Goal: Information Seeking & Learning: Learn about a topic

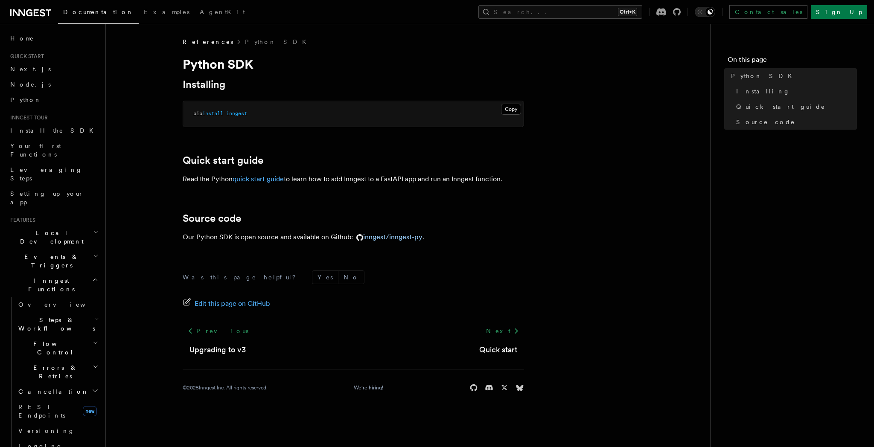
click at [274, 178] on link "quick start guide" at bounding box center [258, 179] width 51 height 8
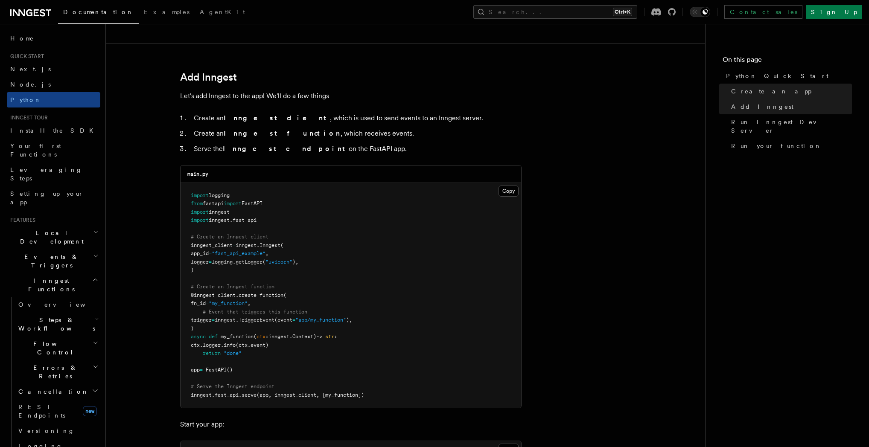
scroll to position [492, 0]
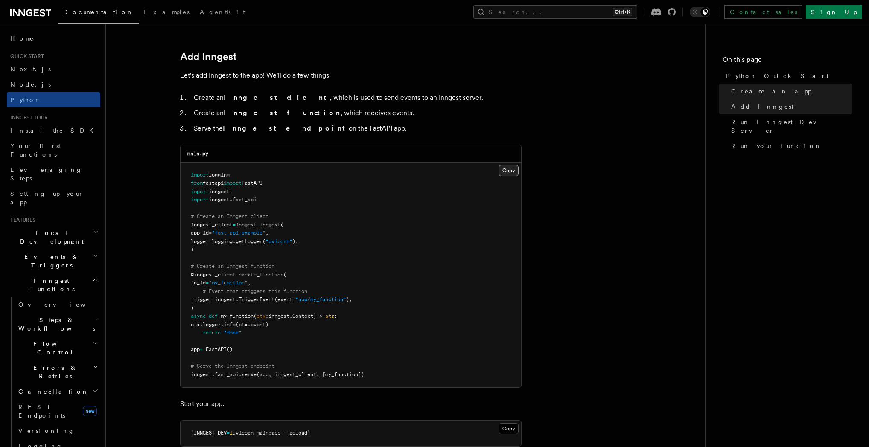
click at [504, 169] on button "Copy Copied" at bounding box center [509, 170] width 20 height 11
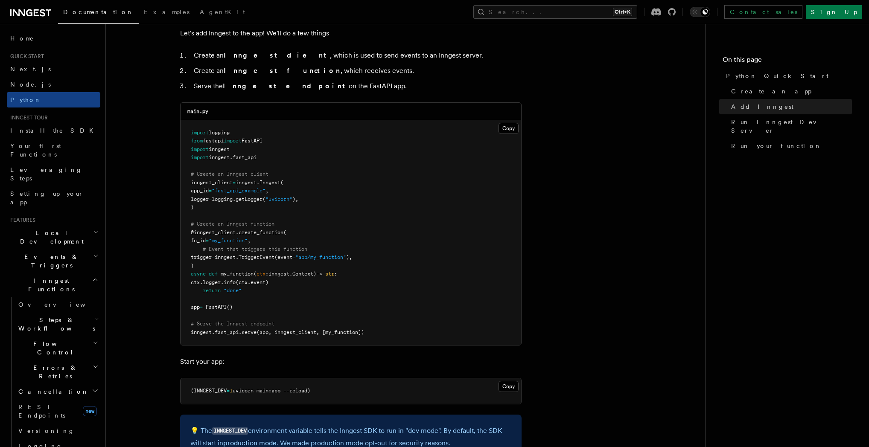
scroll to position [533, 0]
click at [509, 131] on button "Copy Copied" at bounding box center [509, 129] width 20 height 11
click at [512, 128] on button "Copy Copied" at bounding box center [509, 129] width 20 height 11
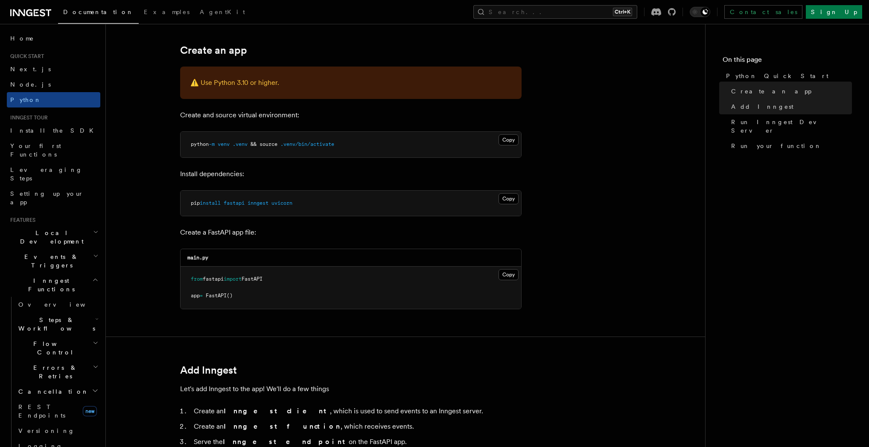
scroll to position [164, 0]
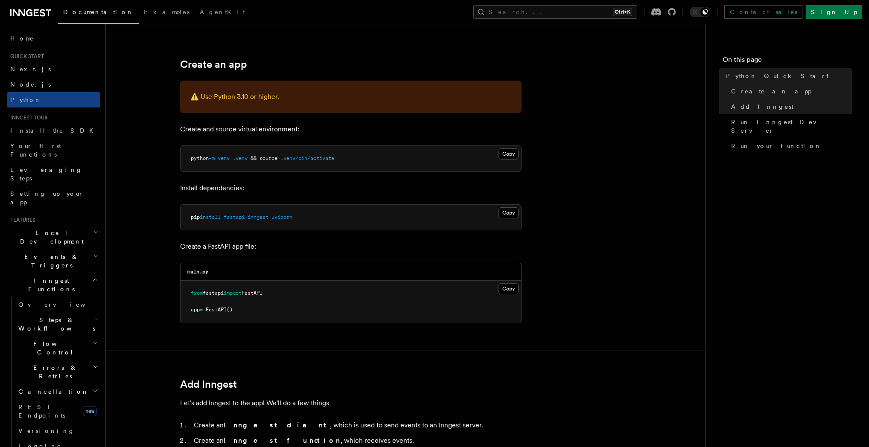
drag, startPoint x: 273, startPoint y: 223, endPoint x: 229, endPoint y: 216, distance: 44.9
click at [229, 216] on pre "pip install fastapi inngest uvicorn" at bounding box center [351, 218] width 341 height 26
copy span "fastapi inngest uvicorn"
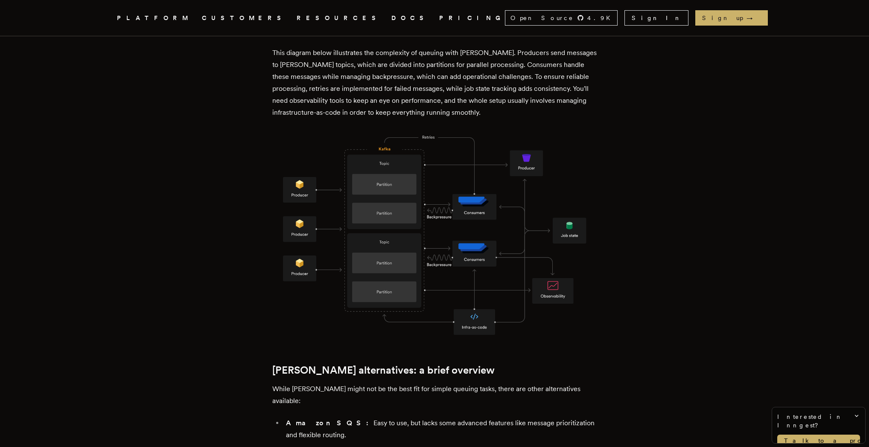
scroll to position [779, 0]
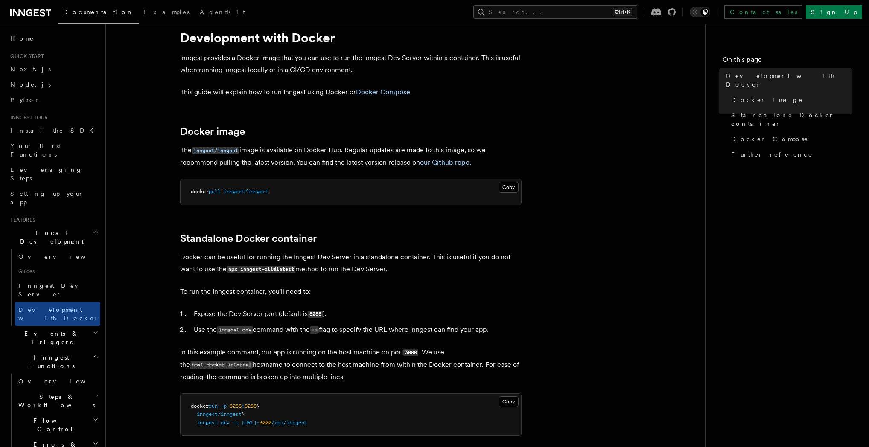
scroll to position [41, 0]
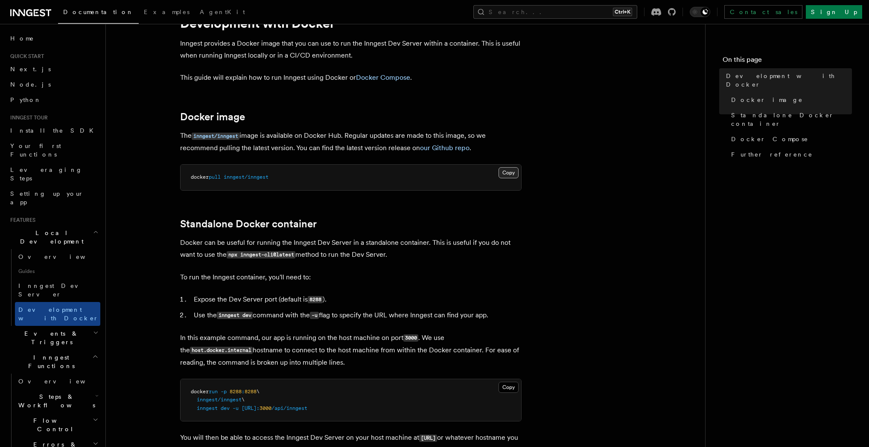
click at [517, 173] on button "Copy Copied" at bounding box center [509, 172] width 20 height 11
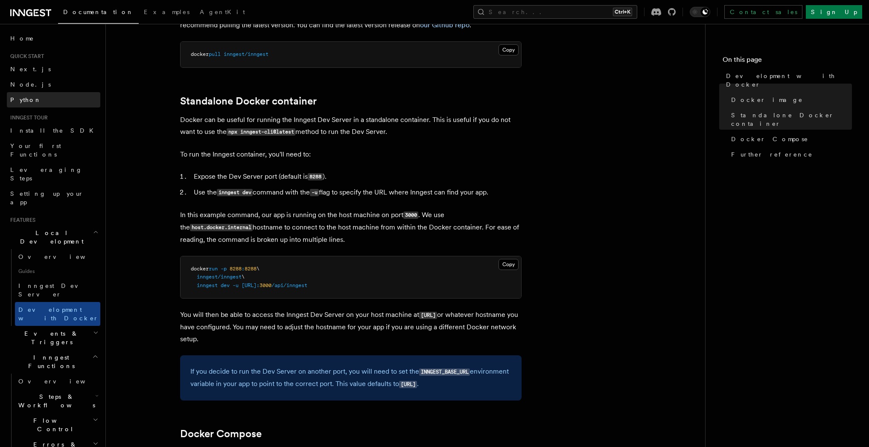
click at [35, 107] on link "Python" at bounding box center [53, 99] width 93 height 15
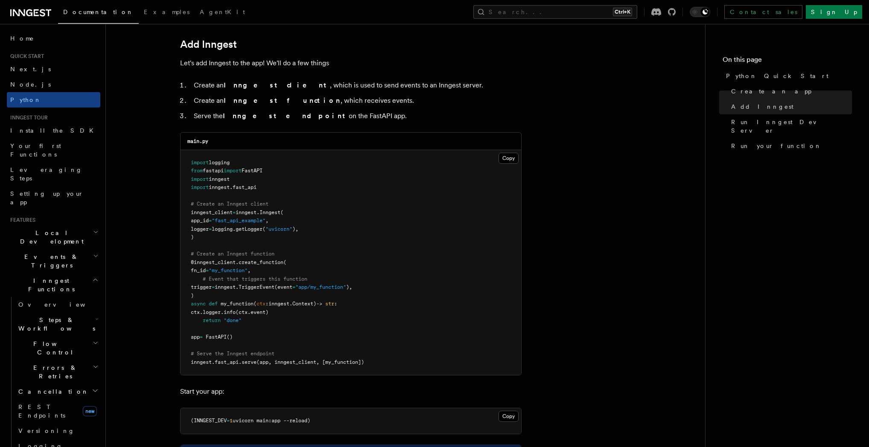
scroll to position [533, 0]
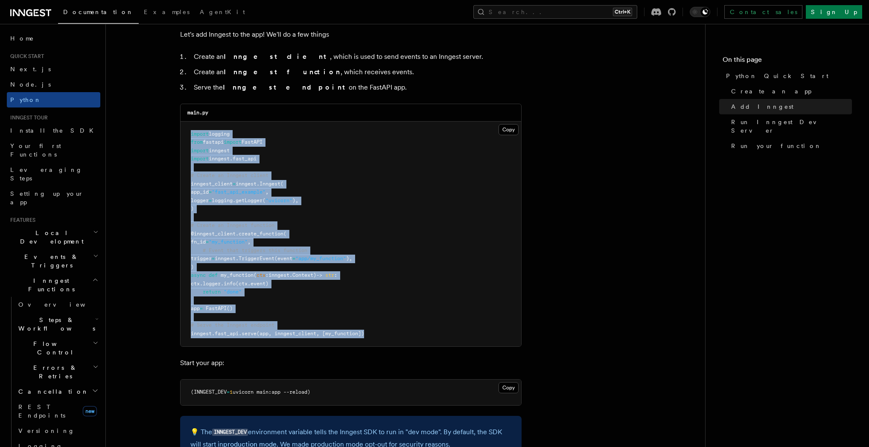
drag, startPoint x: 405, startPoint y: 332, endPoint x: 188, endPoint y: 132, distance: 294.8
click at [188, 132] on pre "import logging from fastapi import FastAPI import inngest import inngest . fast…" at bounding box center [351, 234] width 341 height 225
click at [454, 151] on pre "import logging from fastapi import FastAPI import inngest import inngest . fast…" at bounding box center [351, 234] width 341 height 225
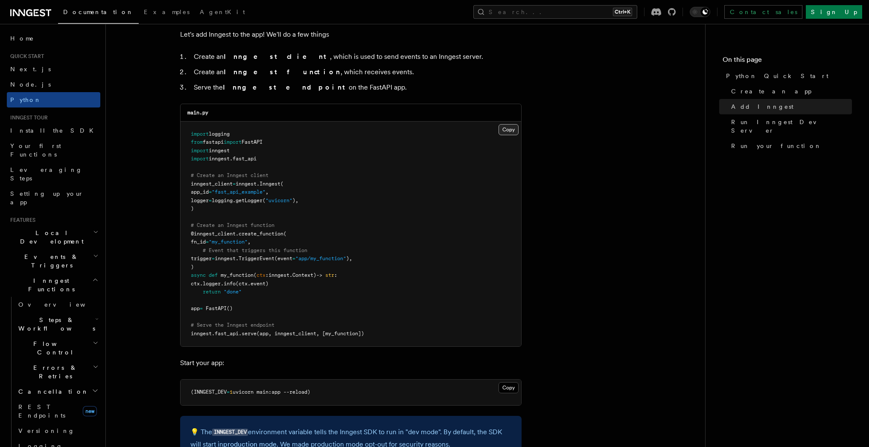
click at [503, 126] on button "Copy Copied" at bounding box center [509, 129] width 20 height 11
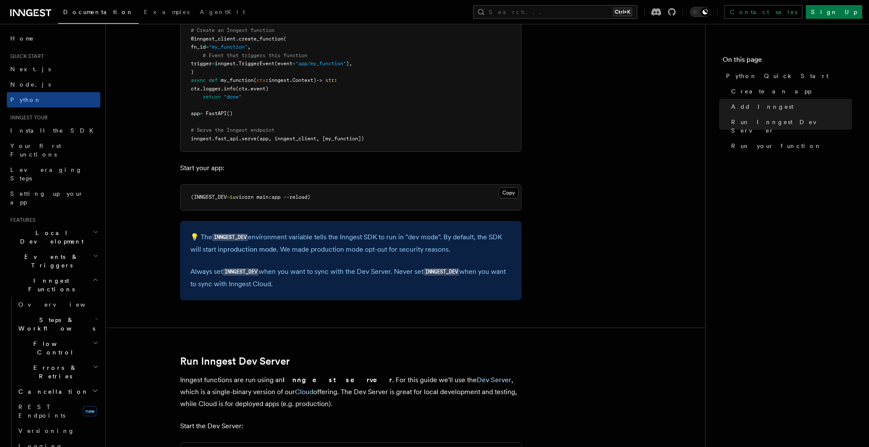
scroll to position [779, 0]
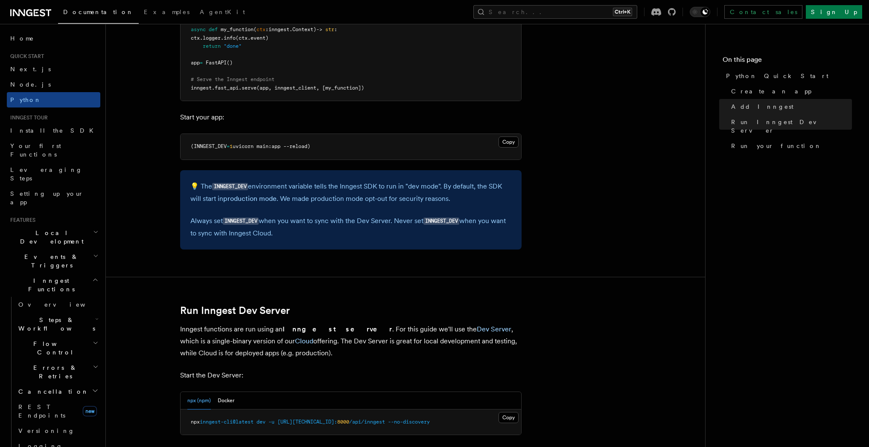
click at [241, 186] on code "INNGEST_DEV" at bounding box center [230, 186] width 36 height 7
copy code "INNGEST_DEV"
click at [396, 266] on article "Quick start Python Quick Start This guide will teach you how to add Inngest to …" at bounding box center [406, 319] width 572 height 2120
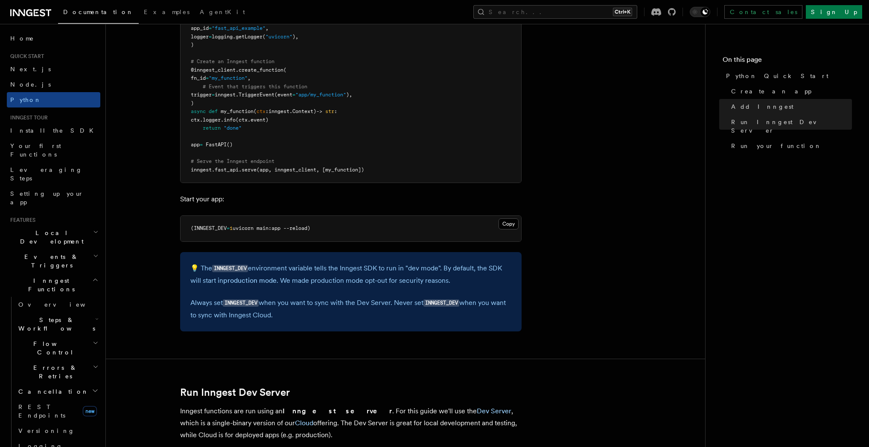
scroll to position [860, 0]
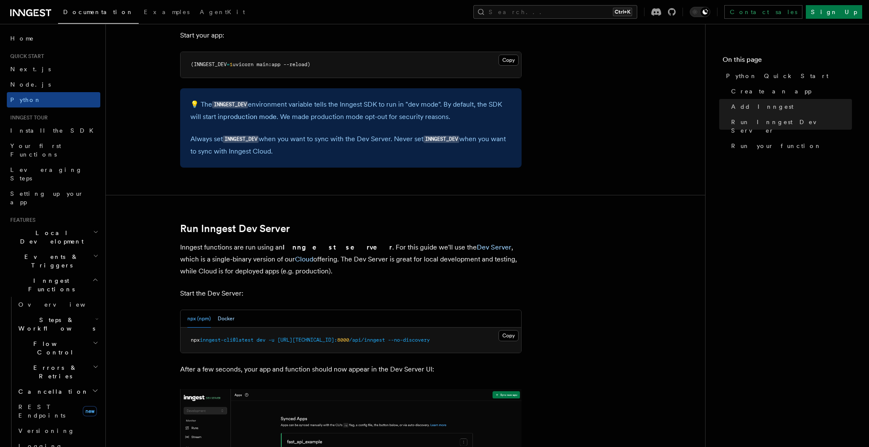
click at [225, 320] on button "Docker" at bounding box center [226, 318] width 17 height 17
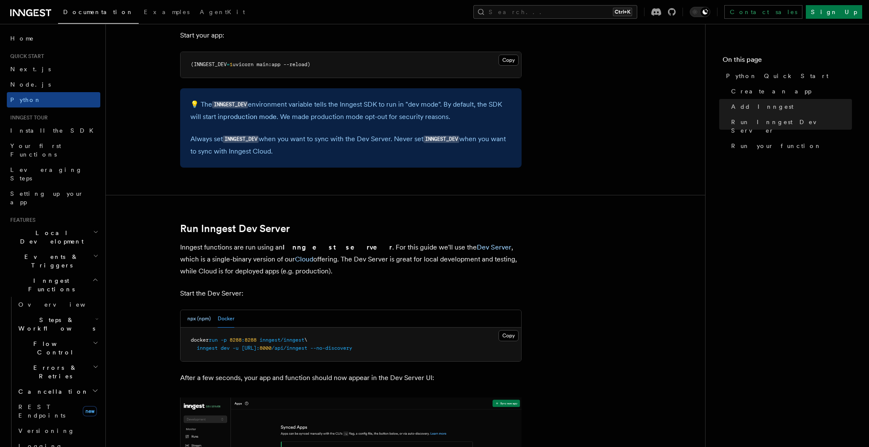
click at [200, 318] on button "npx (npm)" at bounding box center [198, 318] width 23 height 17
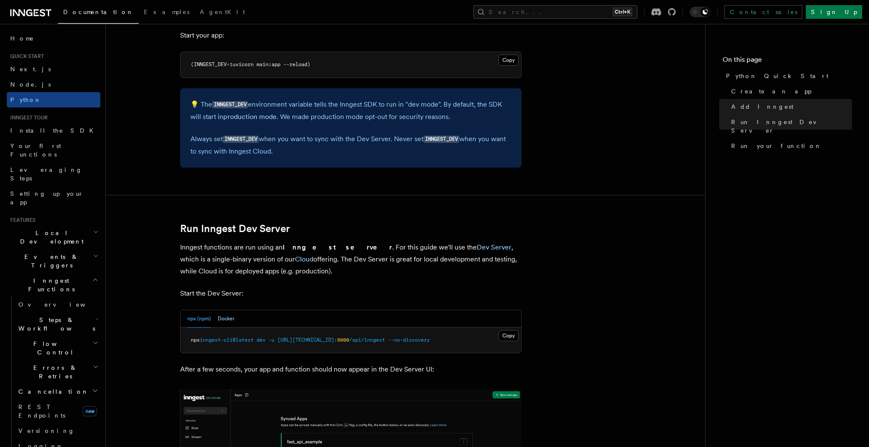
click at [229, 319] on button "Docker" at bounding box center [226, 318] width 17 height 17
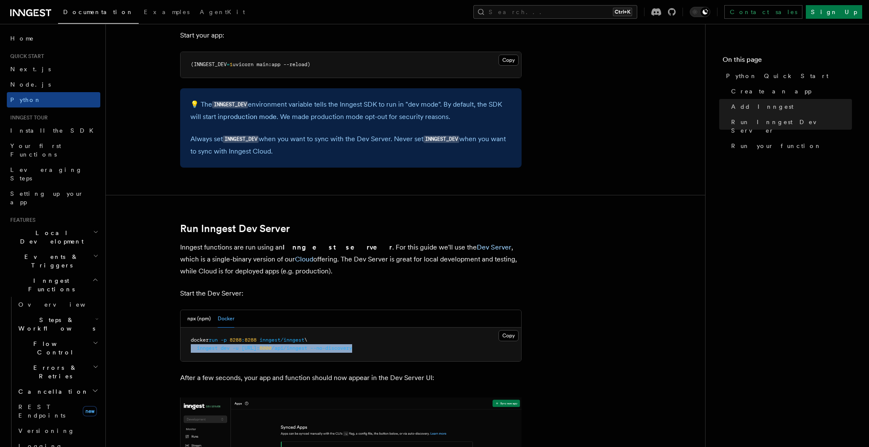
drag, startPoint x: 421, startPoint y: 353, endPoint x: 207, endPoint y: 345, distance: 214.8
click at [183, 345] on pre "docker run -p 8288 : 8288 inngest/inngest \ inngest dev -u http://host.docker.i…" at bounding box center [351, 345] width 341 height 34
click at [449, 338] on pre "docker run -p 8288 : 8288 inngest/inngest \ inngest dev -u http://host.docker.i…" at bounding box center [351, 345] width 341 height 34
click at [507, 337] on button "Copy Copied" at bounding box center [509, 335] width 20 height 11
click at [497, 265] on p "Inngest functions are run using an Inngest server . For this guide we'll use th…" at bounding box center [350, 260] width 341 height 36
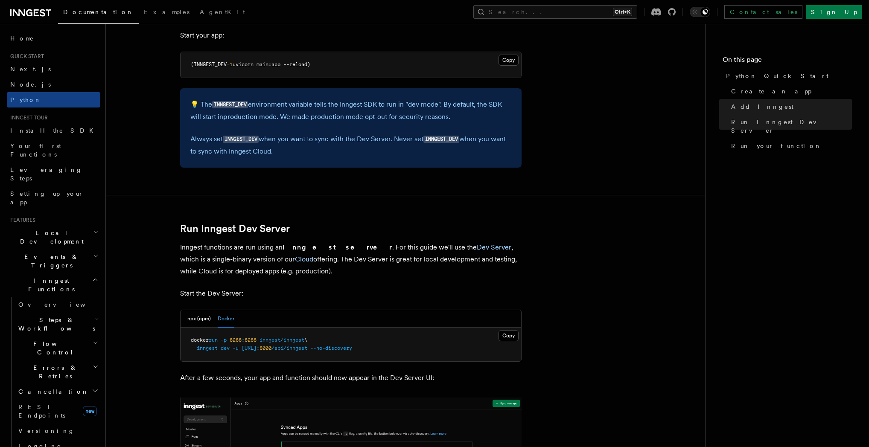
click at [575, 274] on article "Quick start Python Quick Start This guide will teach you how to add Inngest to …" at bounding box center [406, 241] width 572 height 2129
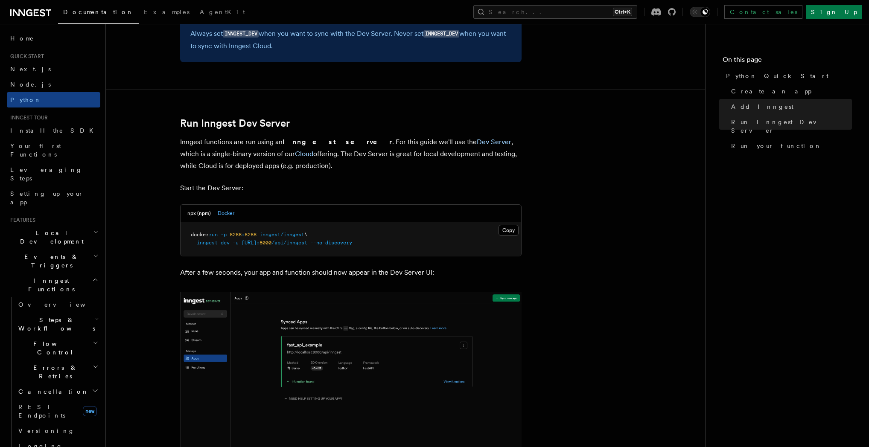
scroll to position [1024, 0]
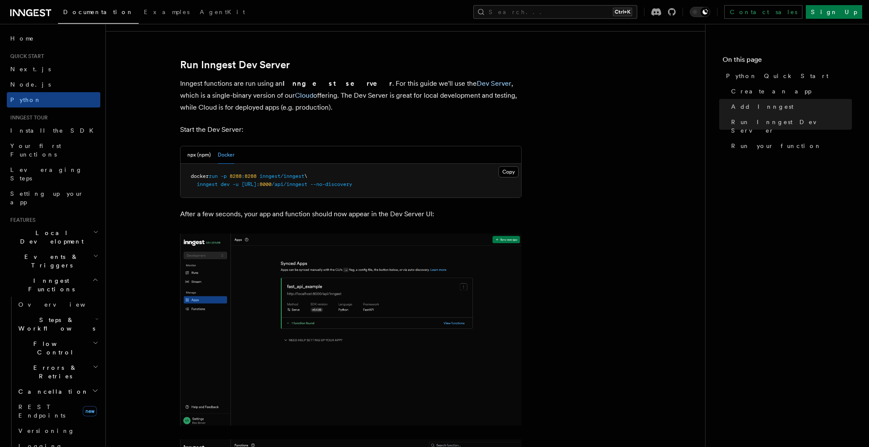
click at [599, 253] on article "Quick start Python Quick Start This guide will teach you how to add Inngest to …" at bounding box center [406, 77] width 572 height 2129
click at [199, 157] on button "npx (npm)" at bounding box center [198, 154] width 23 height 17
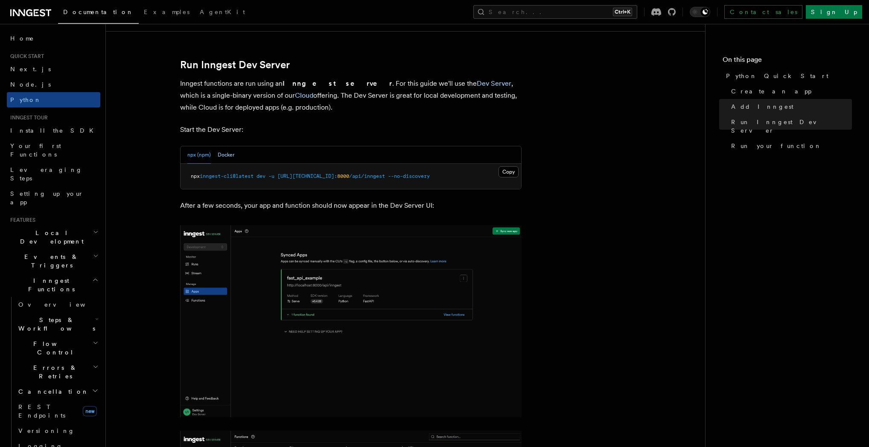
click at [229, 157] on button "Docker" at bounding box center [226, 154] width 17 height 17
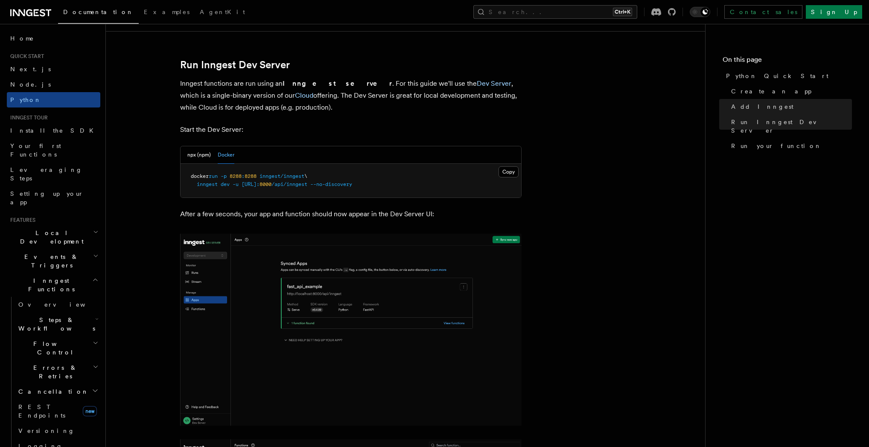
click at [242, 174] on span "8288" at bounding box center [236, 176] width 12 height 6
copy span "8288"
click at [612, 232] on article "Quick start Python Quick Start This guide will teach you how to add Inngest to …" at bounding box center [406, 77] width 572 height 2129
click at [563, 133] on article "Quick start Python Quick Start This guide will teach you how to add Inngest to …" at bounding box center [406, 77] width 572 height 2129
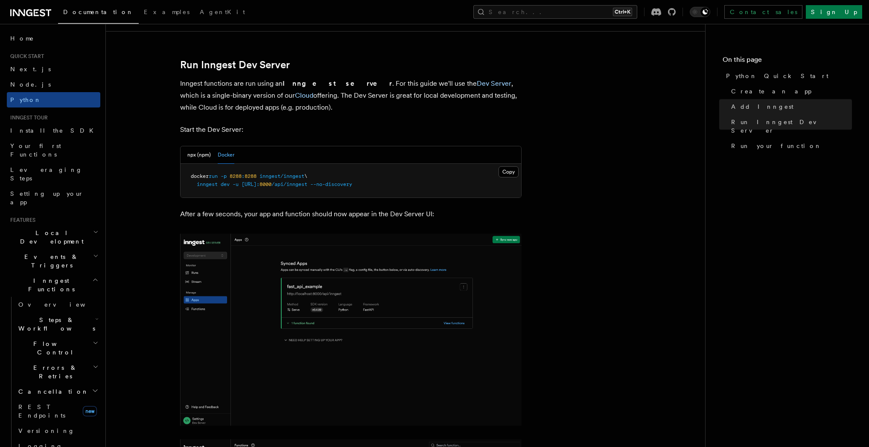
scroll to position [1147, 0]
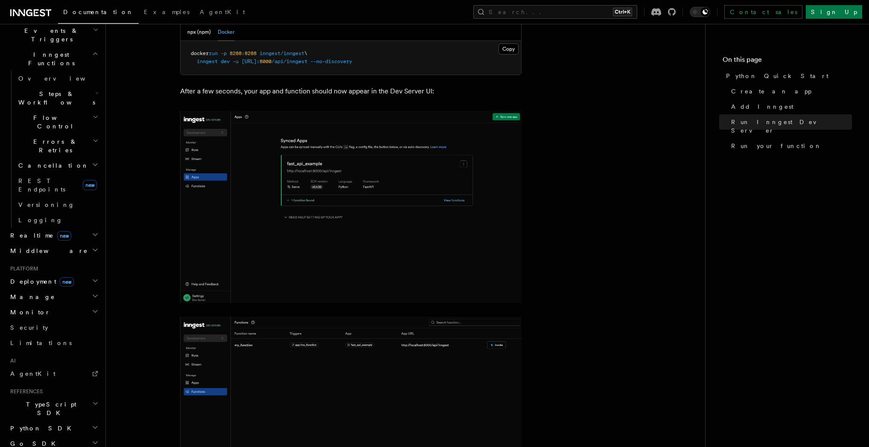
scroll to position [246, 0]
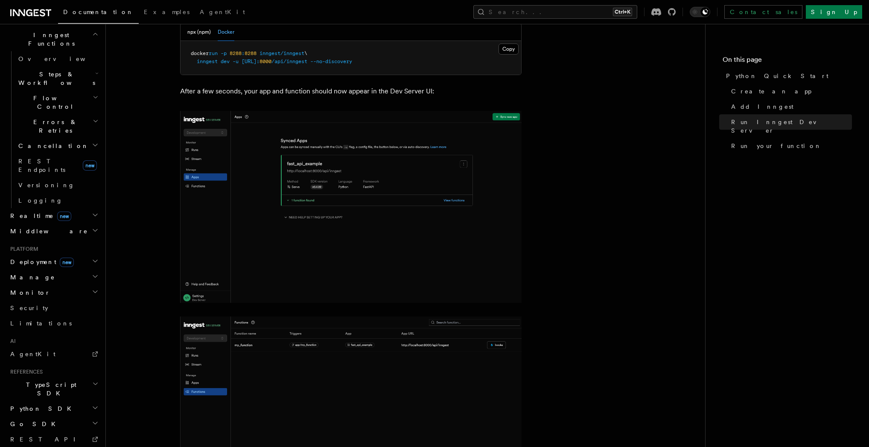
click at [65, 401] on h2 "Python SDK" at bounding box center [53, 408] width 93 height 15
click at [58, 432] on link "Quick start" at bounding box center [57, 439] width 85 height 15
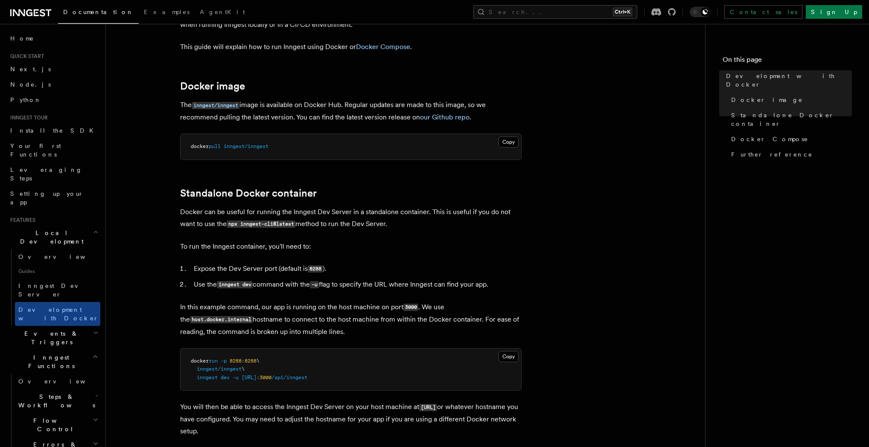
scroll to position [205, 0]
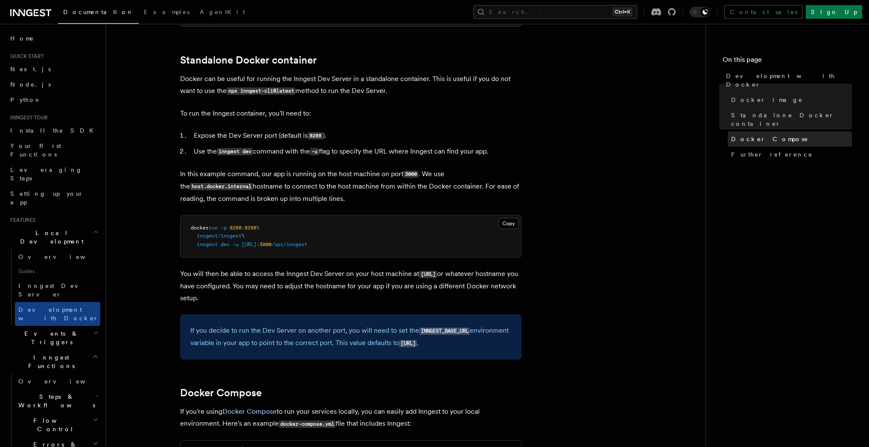
click at [761, 135] on span "Docker Compose" at bounding box center [769, 139] width 77 height 9
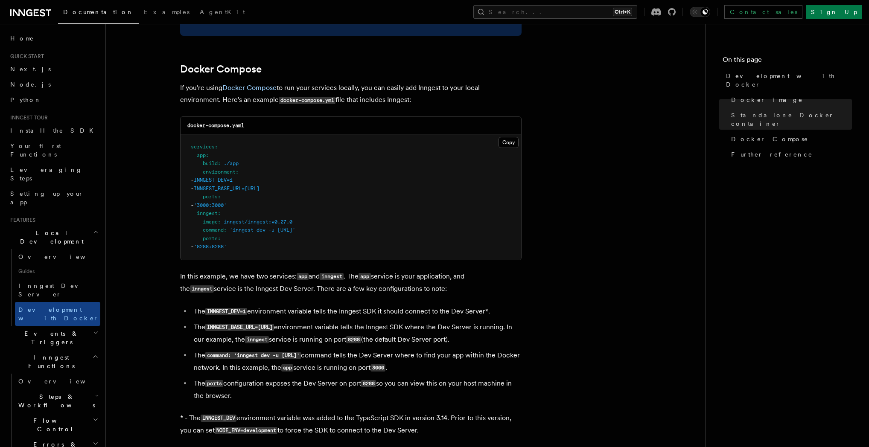
scroll to position [553, 0]
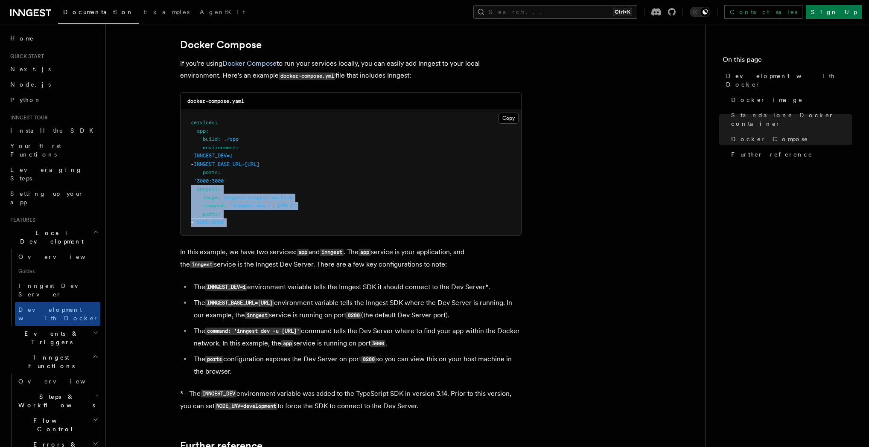
drag, startPoint x: 254, startPoint y: 225, endPoint x: 170, endPoint y: 193, distance: 89.3
click at [170, 193] on article "Features Local Development Development with Docker Inngest provides a Docker im…" at bounding box center [406, 92] width 572 height 1216
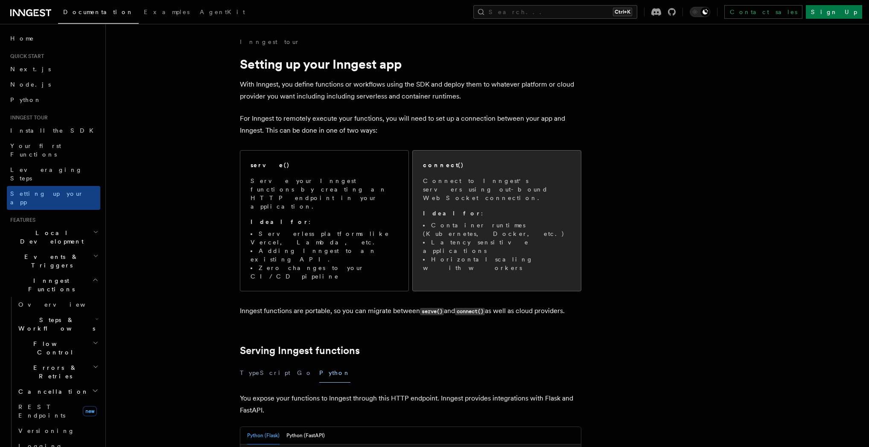
click at [503, 193] on p "Connect to Inngest's servers using out-bound WebSocket connection." at bounding box center [497, 190] width 148 height 26
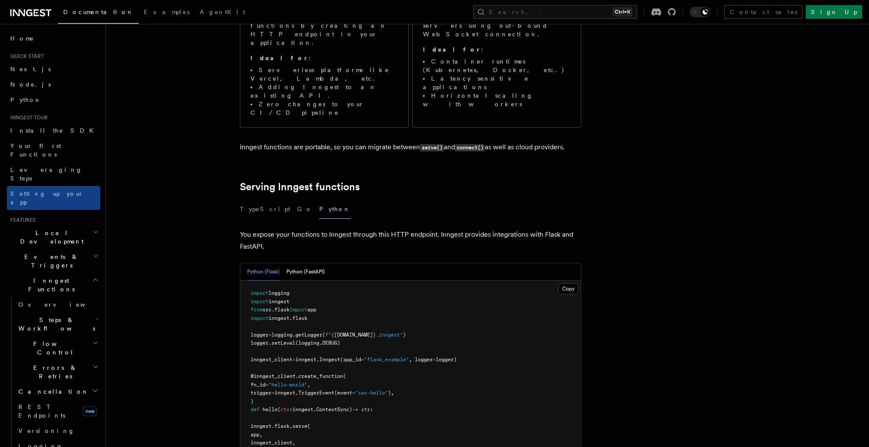
scroll to position [205, 0]
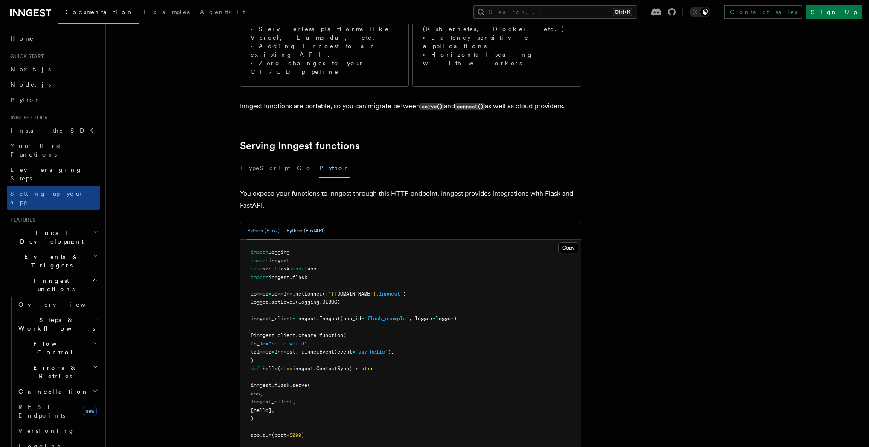
click at [312, 222] on button "Python (FastAPI)" at bounding box center [305, 230] width 38 height 17
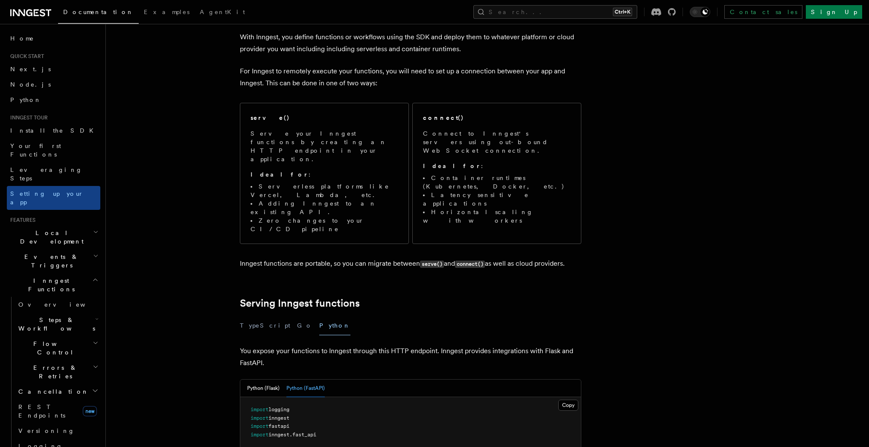
scroll to position [0, 0]
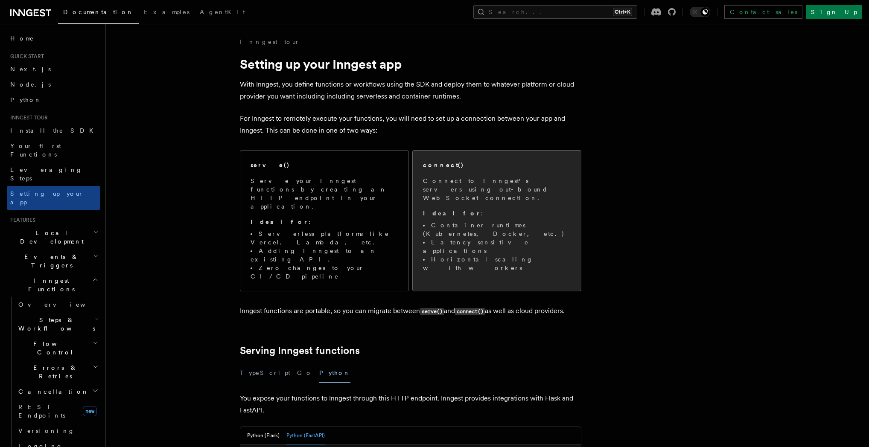
click at [508, 221] on li "Container runtimes (Kubernetes, Docker, etc.)" at bounding box center [497, 229] width 148 height 17
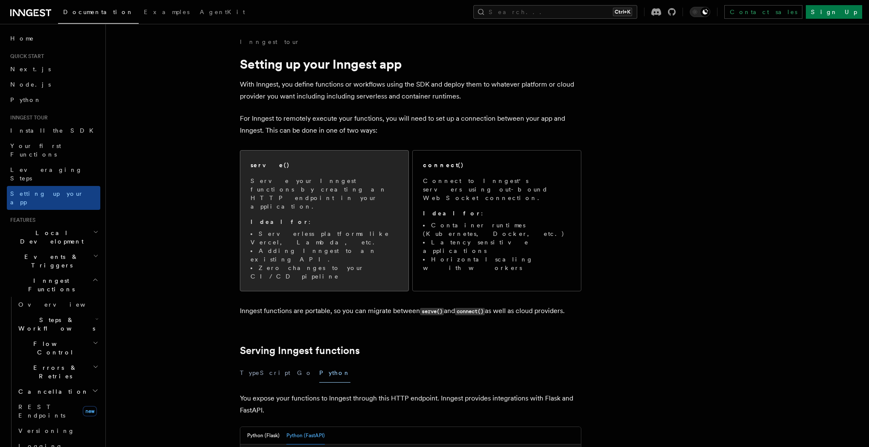
click at [364, 230] on li "Serverless platforms like Vercel, Lambda, etc." at bounding box center [325, 238] width 148 height 17
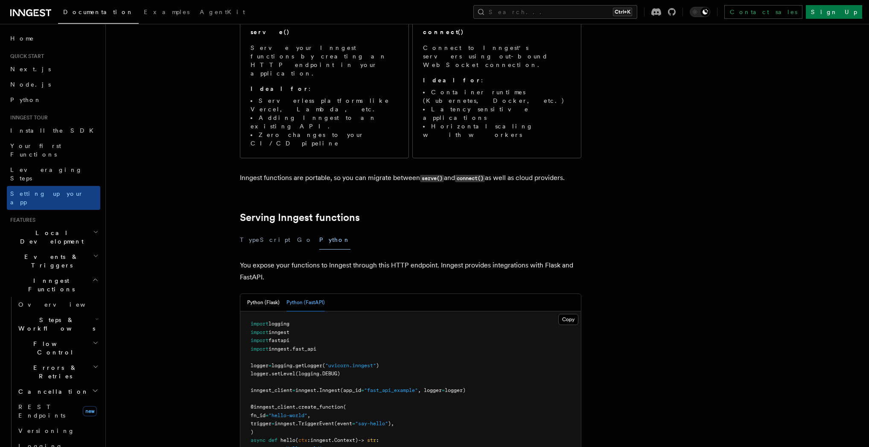
scroll to position [261, 0]
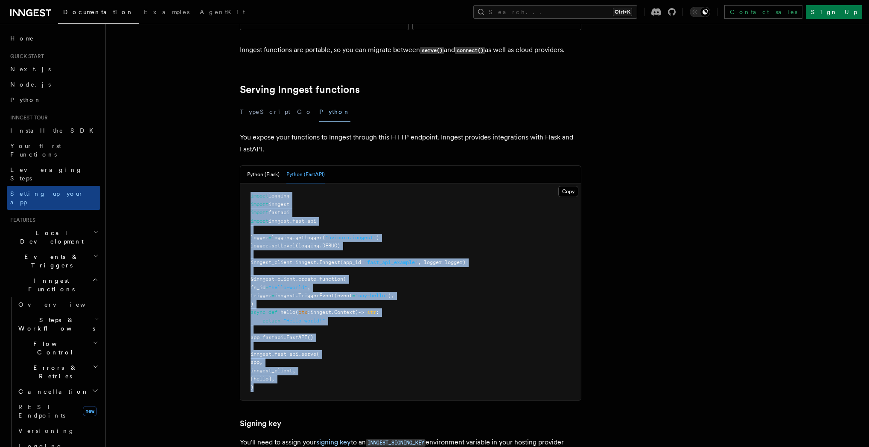
drag, startPoint x: 283, startPoint y: 347, endPoint x: 242, endPoint y: 149, distance: 201.4
click at [242, 184] on pre "import logging import inngest import fastapi import inngest . fast_api logger =…" at bounding box center [410, 292] width 341 height 217
copy code "import logging import inngest import fastapi import inngest . fast_api logger =…"
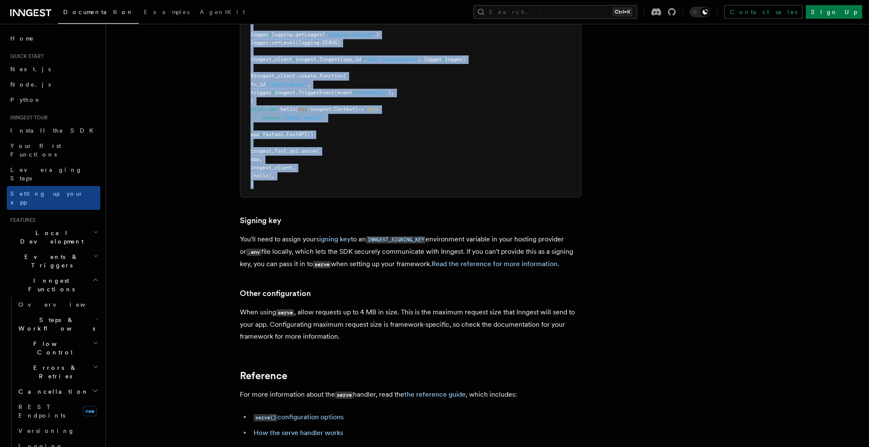
scroll to position [548, 0]
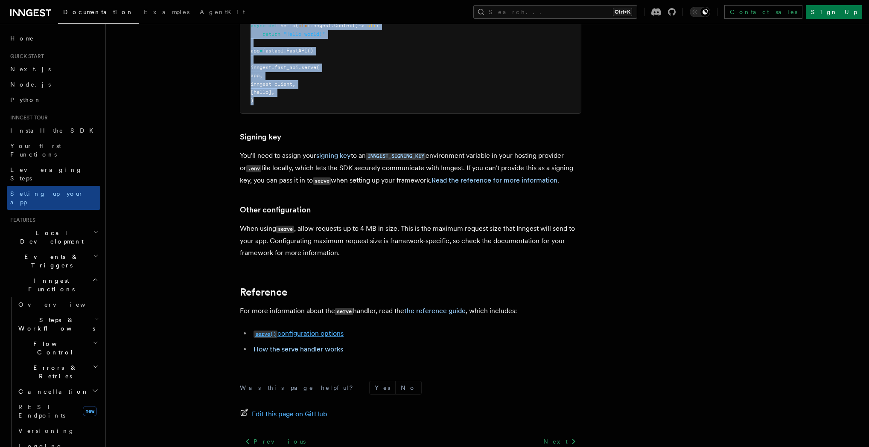
click at [324, 330] on link "serve() configuration options" at bounding box center [299, 334] width 90 height 8
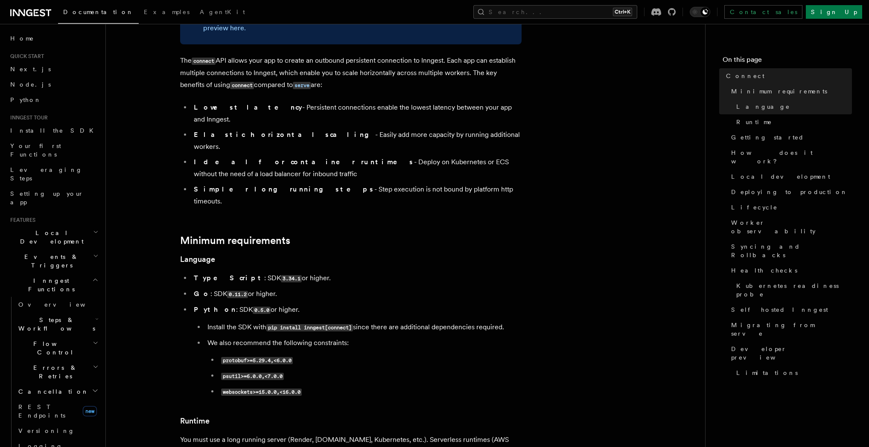
scroll to position [205, 0]
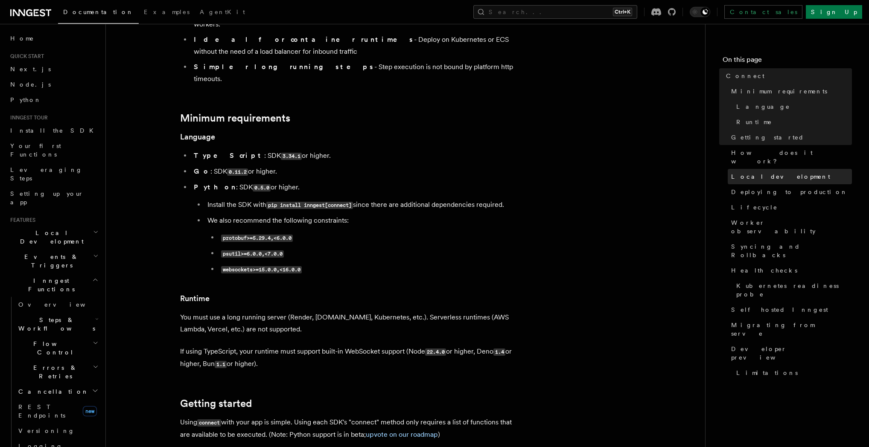
click at [746, 172] on span "Local development" at bounding box center [780, 176] width 99 height 9
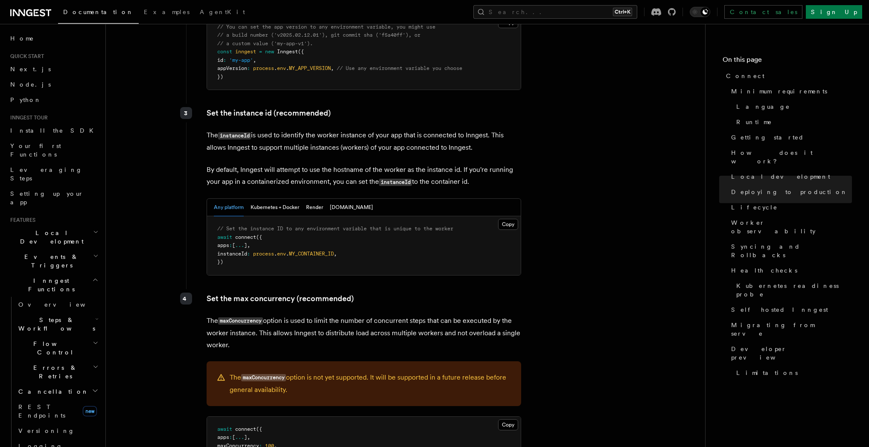
scroll to position [1493, 0]
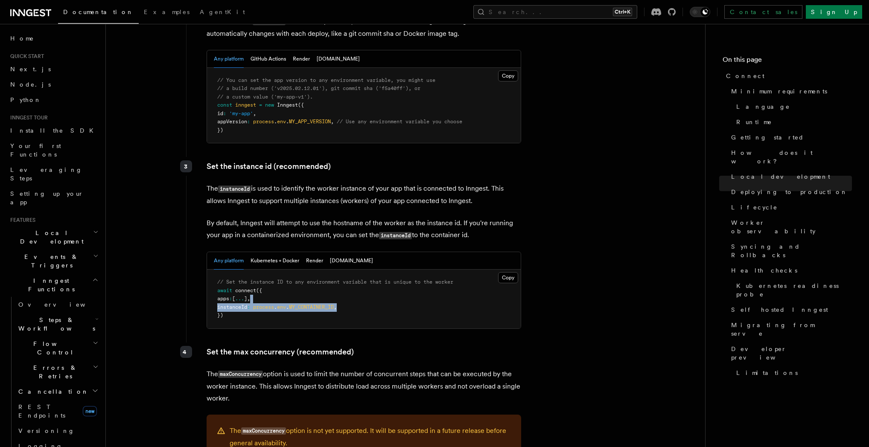
drag, startPoint x: 359, startPoint y: 265, endPoint x: 355, endPoint y: 260, distance: 6.2
click at [355, 270] on pre "// Set the instance ID to any environment variable that is unique to the worker…" at bounding box center [364, 299] width 314 height 59
copy code "instanceId : process . env . MY_CONTAINER_ID ,"
click at [282, 252] on button "Kubernetes + Docker" at bounding box center [275, 260] width 49 height 17
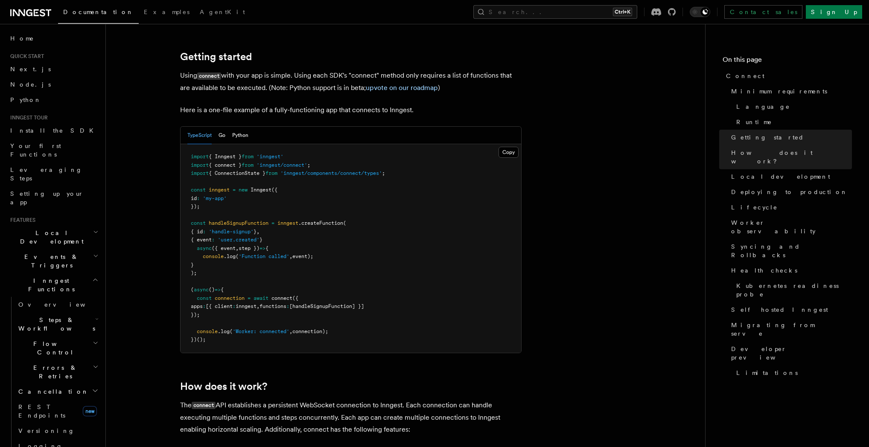
scroll to position [551, 0]
click at [244, 128] on button "Python" at bounding box center [240, 136] width 16 height 17
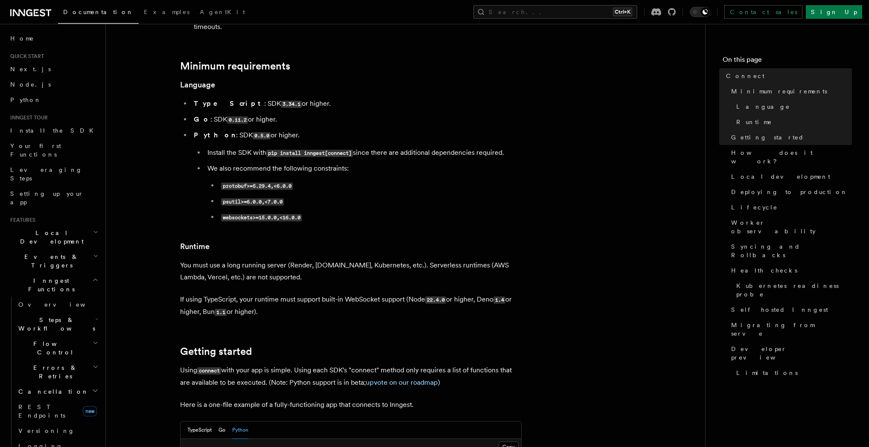
scroll to position [369, 0]
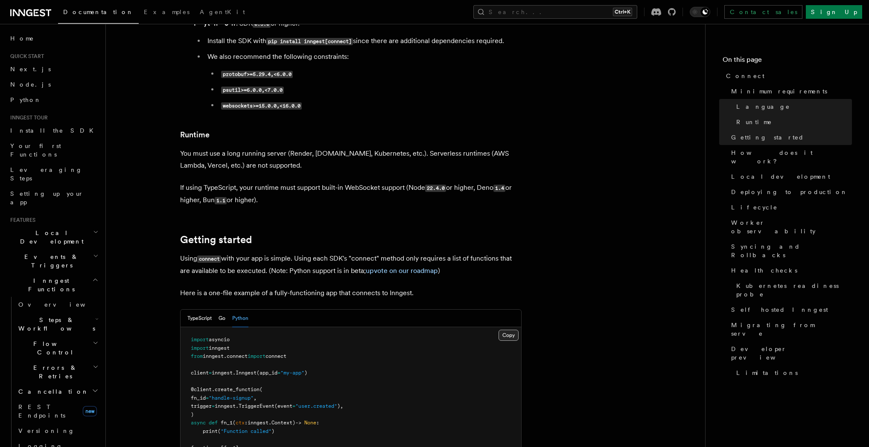
click at [507, 330] on button "Copy Copied" at bounding box center [509, 335] width 20 height 11
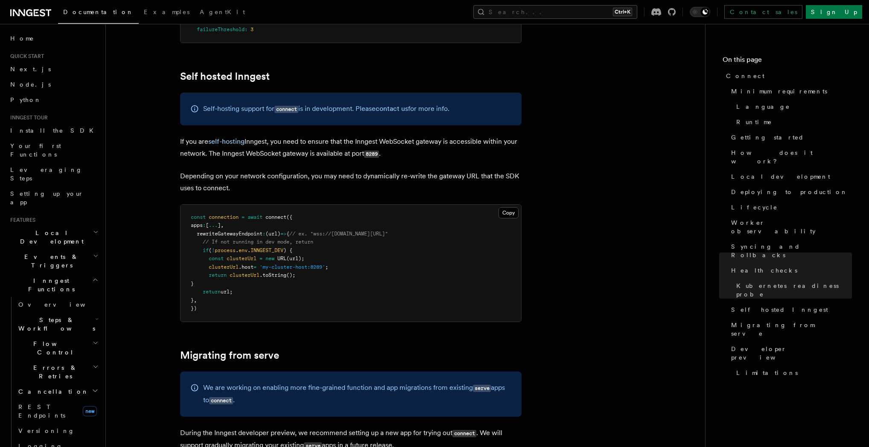
scroll to position [4261, 0]
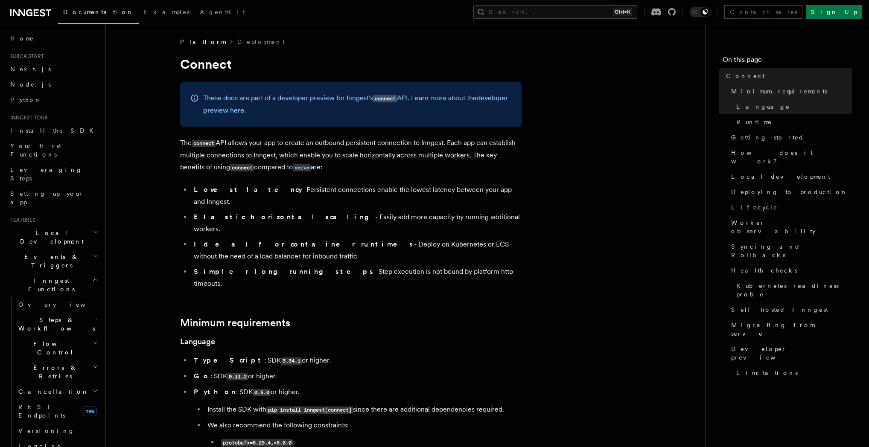
drag, startPoint x: 548, startPoint y: 235, endPoint x: 553, endPoint y: 235, distance: 4.7
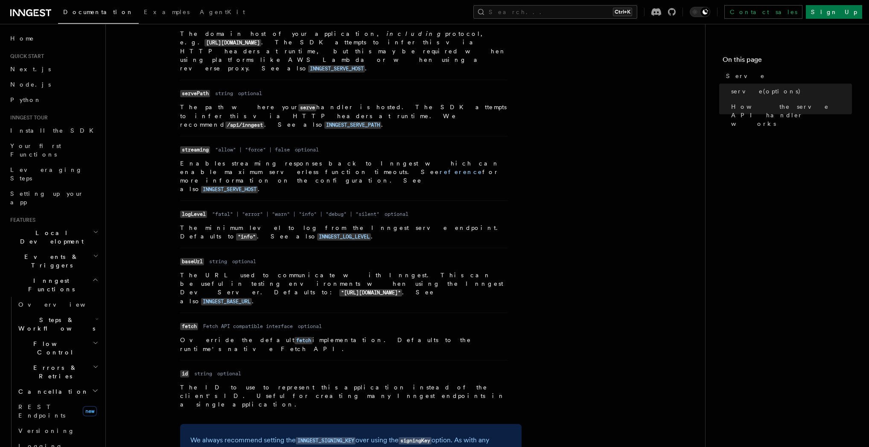
scroll to position [574, 0]
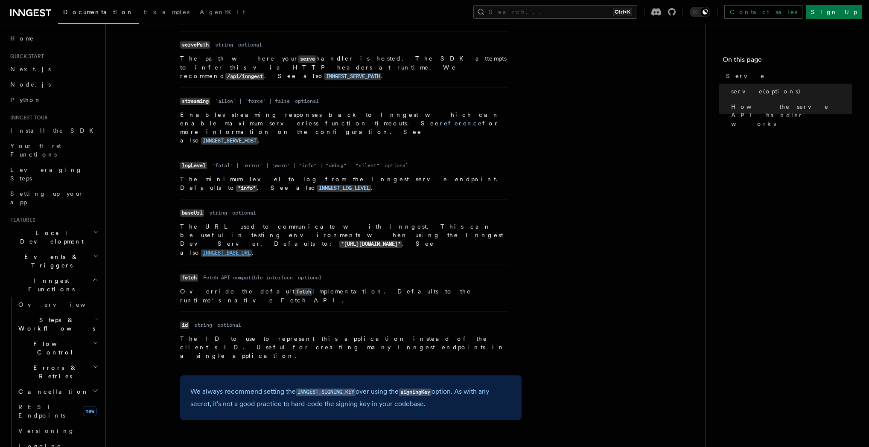
click at [252, 249] on link "INNGEST_BASE_URL" at bounding box center [226, 252] width 51 height 7
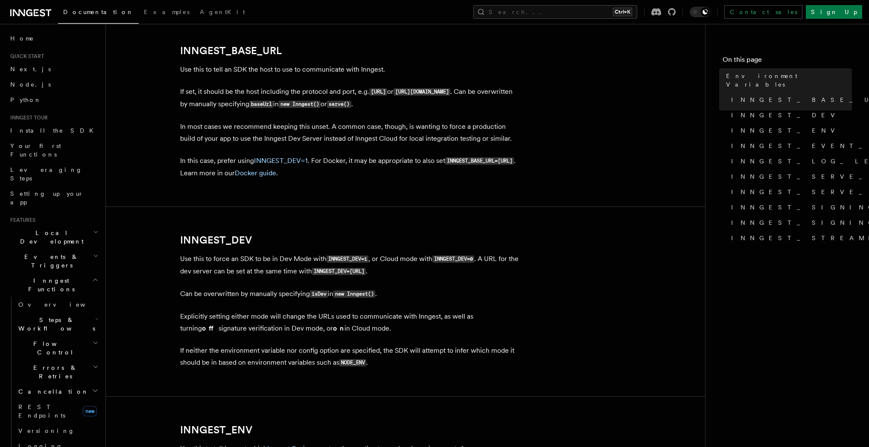
scroll to position [450, 0]
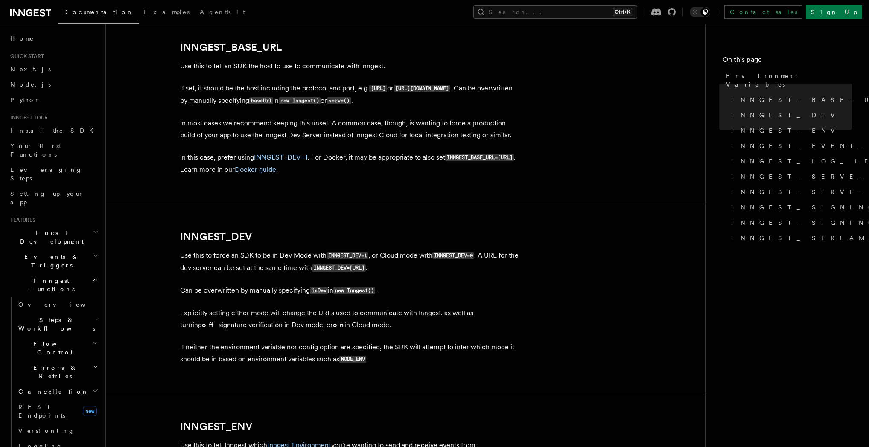
click at [445, 161] on code "INNGEST_BASE_URL=[URL]" at bounding box center [479, 157] width 69 height 7
copy code "INNGEST_BASE_URL"
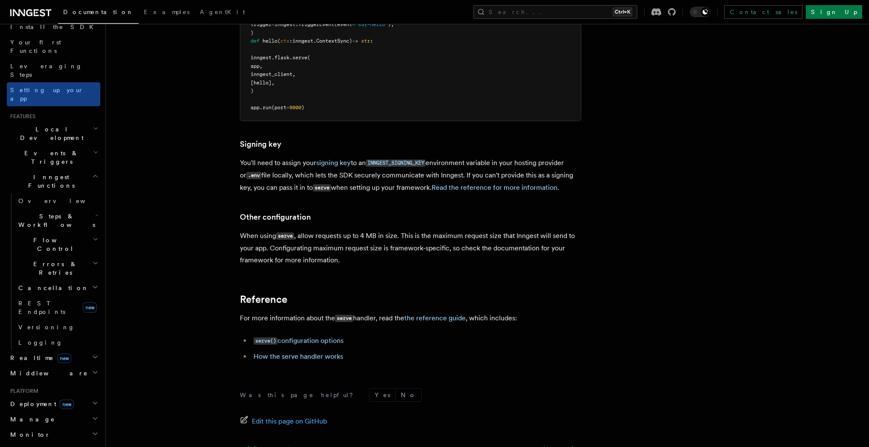
scroll to position [123, 0]
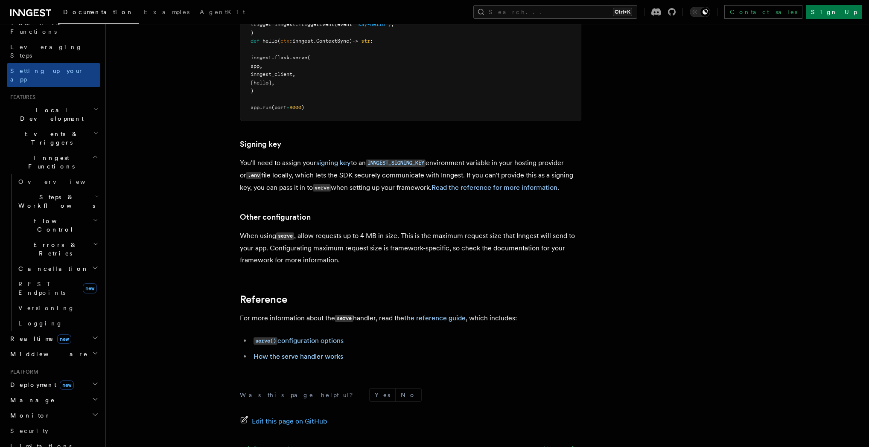
click at [73, 347] on h2 "Middleware" at bounding box center [53, 354] width 93 height 15
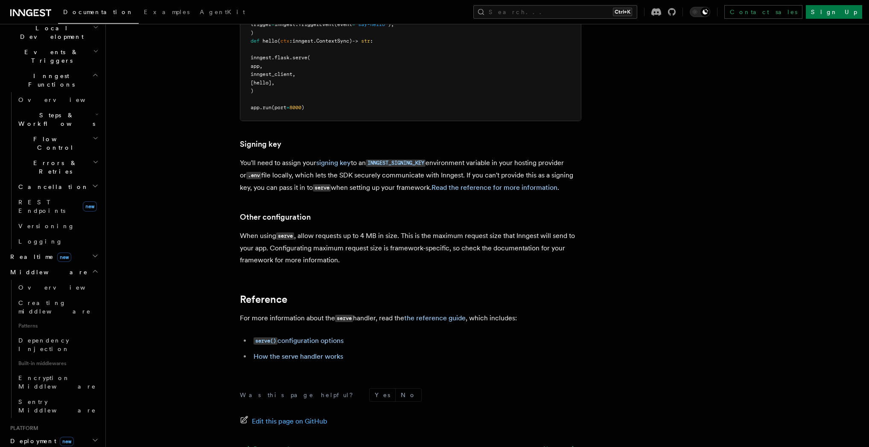
scroll to position [328, 0]
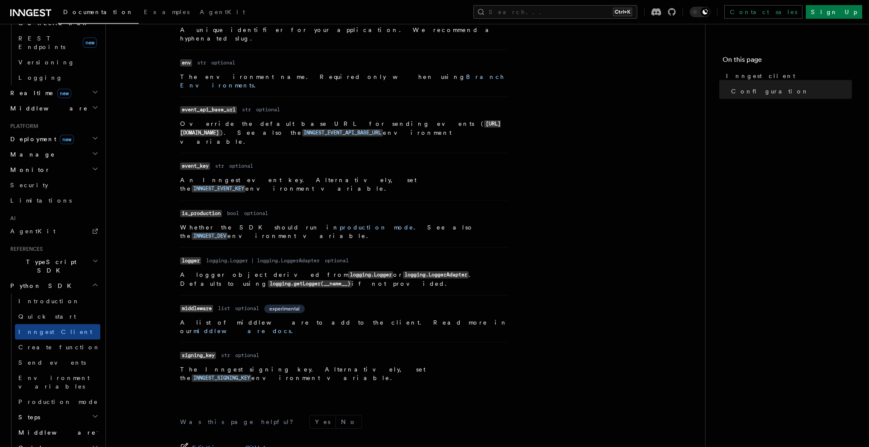
scroll to position [287, 0]
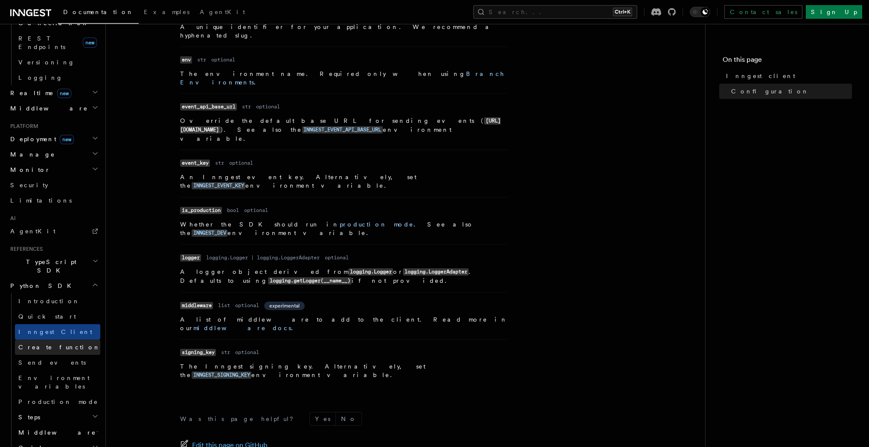
click at [60, 340] on link "Create function" at bounding box center [57, 347] width 85 height 15
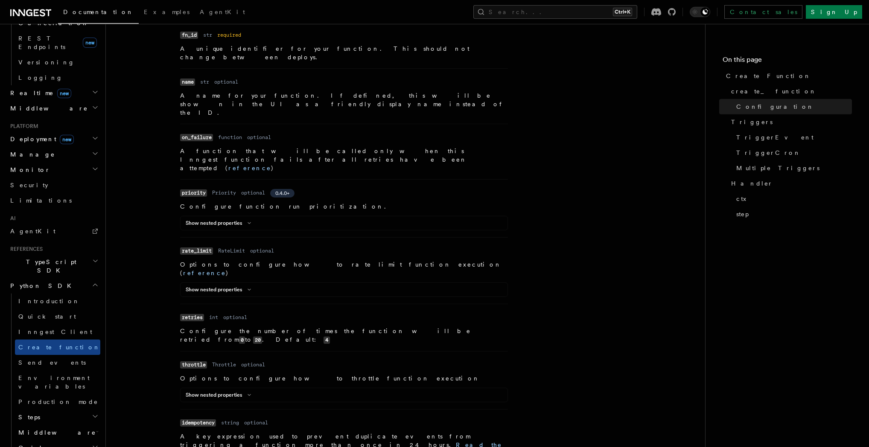
scroll to position [492, 0]
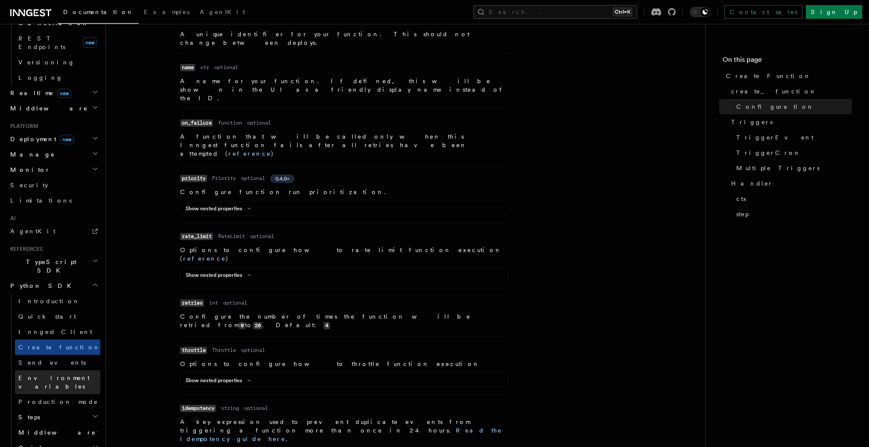
click at [78, 370] on link "Environment variables" at bounding box center [57, 382] width 85 height 24
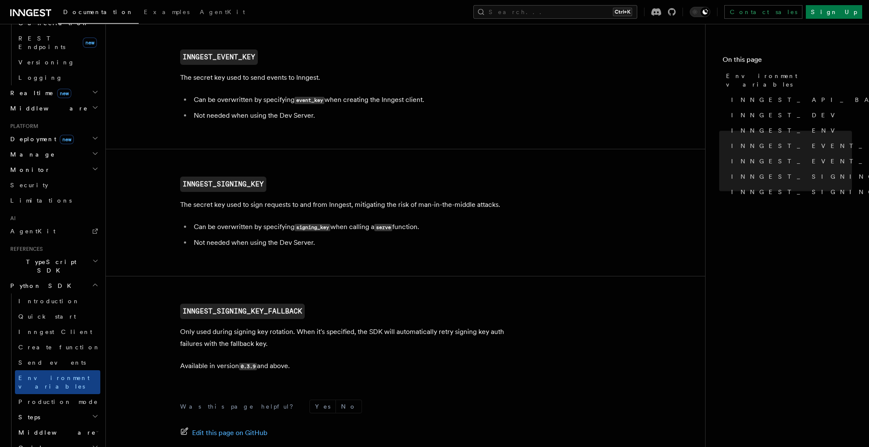
scroll to position [860, 0]
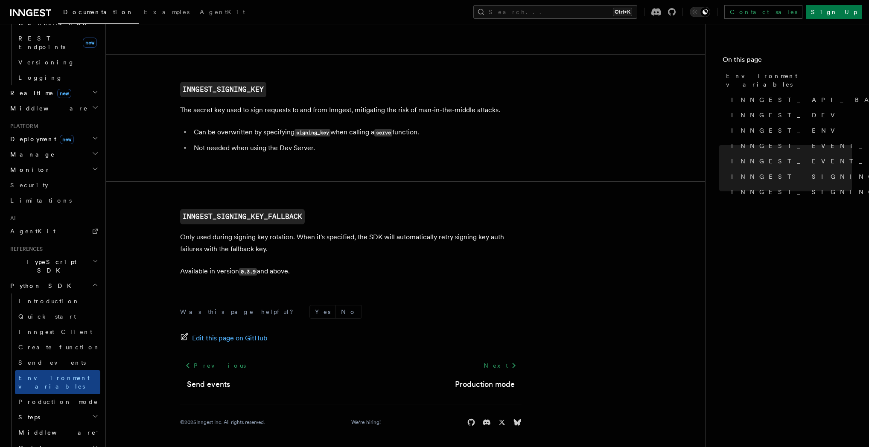
click at [92, 444] on icon "button" at bounding box center [95, 447] width 7 height 7
click at [84, 425] on h2 "Middleware" at bounding box center [57, 432] width 85 height 15
click at [86, 410] on h2 "Steps" at bounding box center [57, 417] width 85 height 15
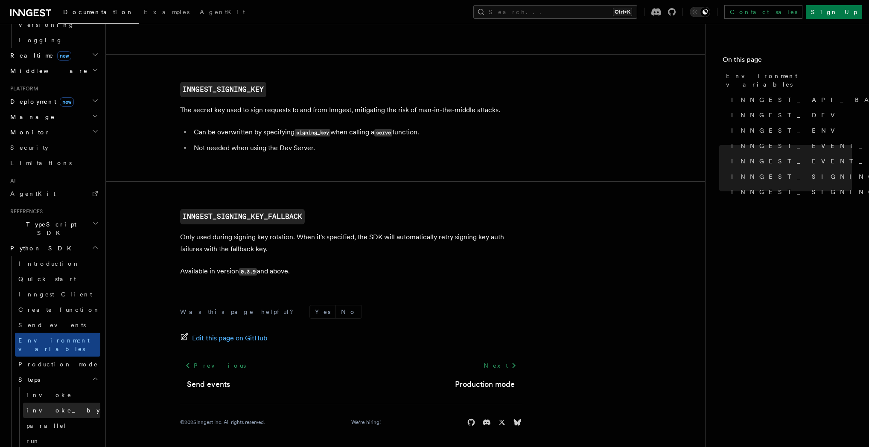
scroll to position [492, 0]
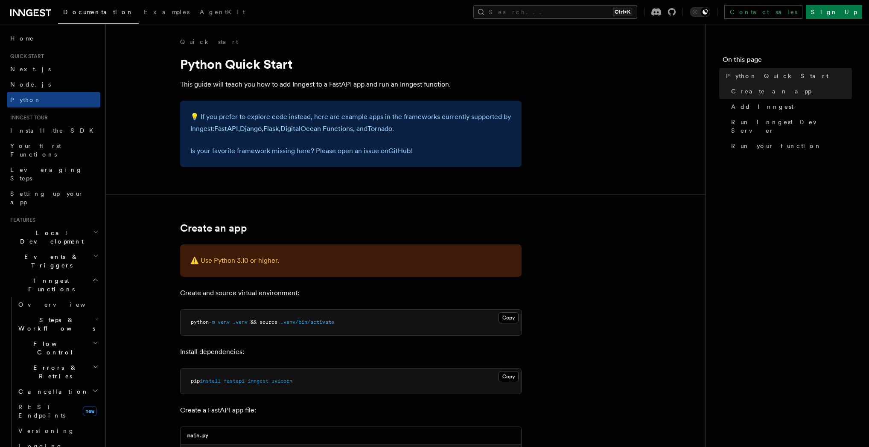
click at [73, 312] on h2 "Steps & Workflows" at bounding box center [57, 324] width 85 height 24
click at [65, 336] on link "Overview" at bounding box center [61, 343] width 77 height 15
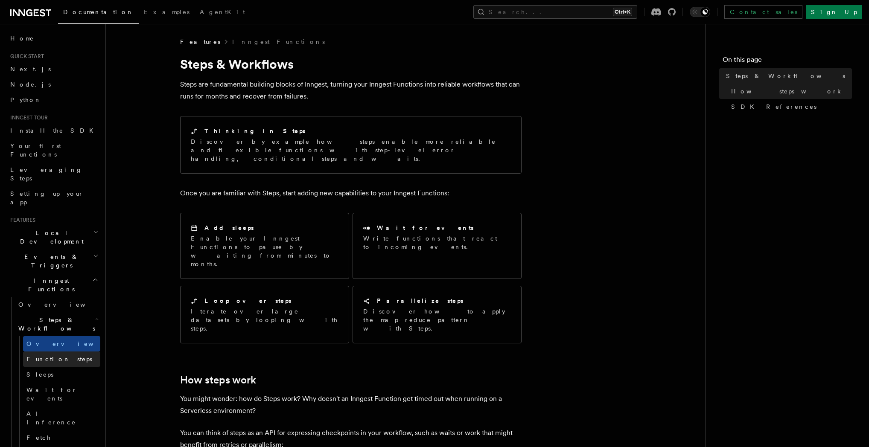
click at [64, 356] on span "Function steps" at bounding box center [59, 359] width 66 height 7
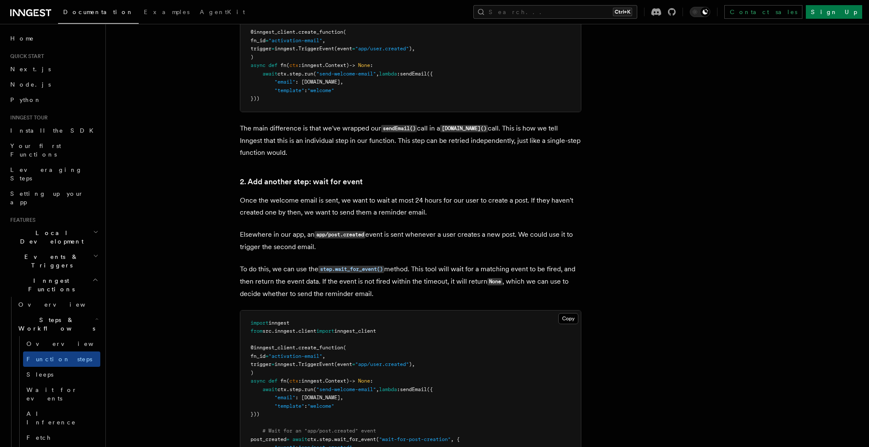
scroll to position [656, 0]
click at [46, 103] on link "Python" at bounding box center [53, 99] width 93 height 15
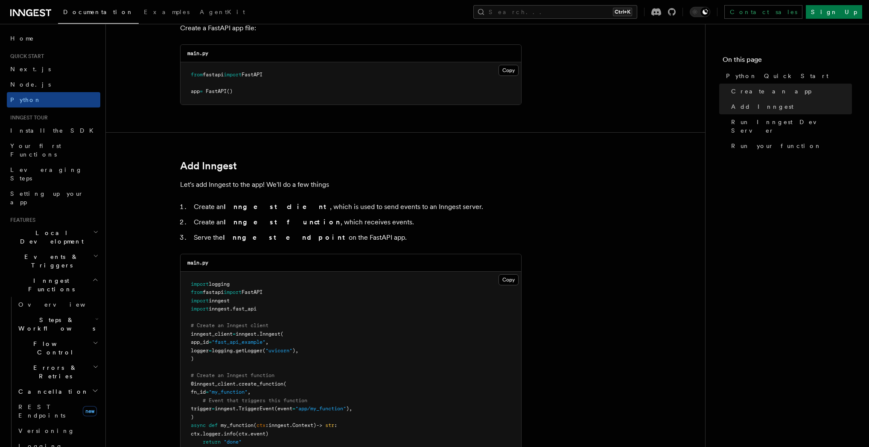
scroll to position [451, 0]
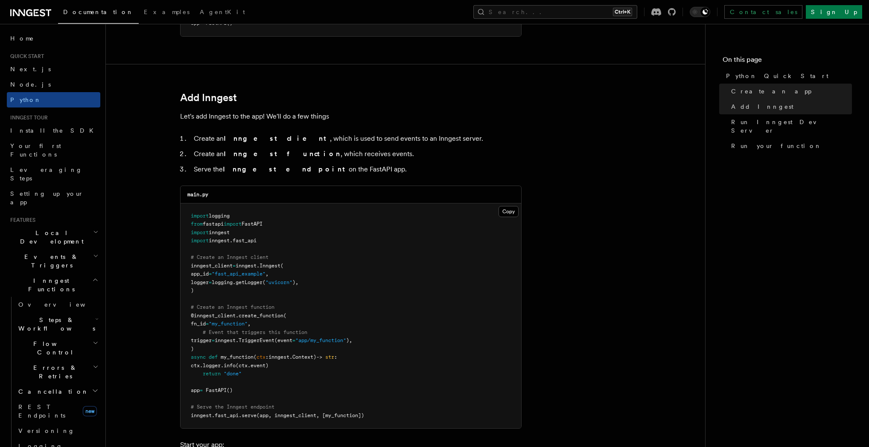
click at [56, 316] on span "Steps & Workflows" at bounding box center [55, 324] width 80 height 17
click at [60, 356] on span "Function steps" at bounding box center [59, 359] width 66 height 7
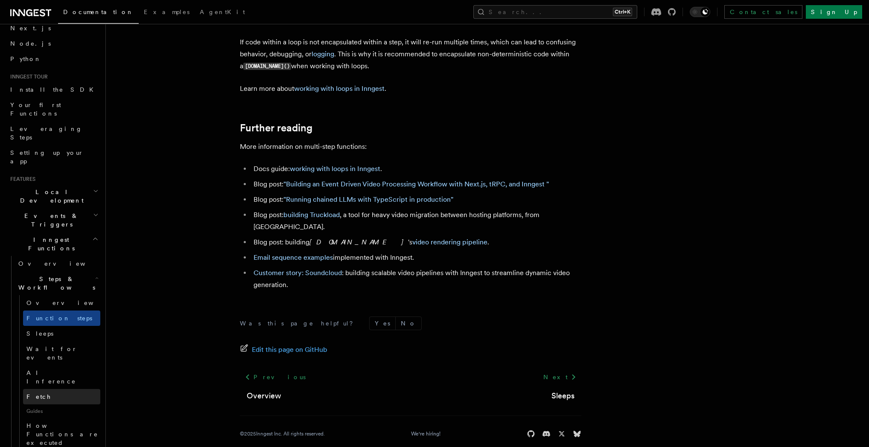
scroll to position [82, 0]
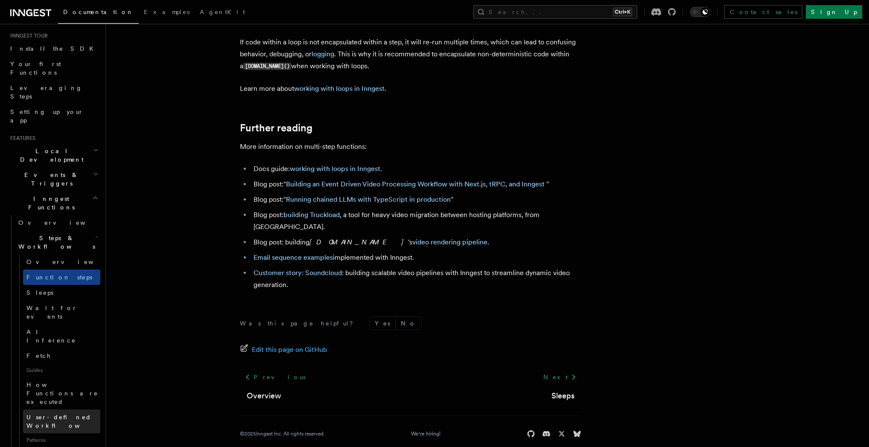
click at [70, 414] on span "User-defined Workflows" at bounding box center [64, 421] width 77 height 15
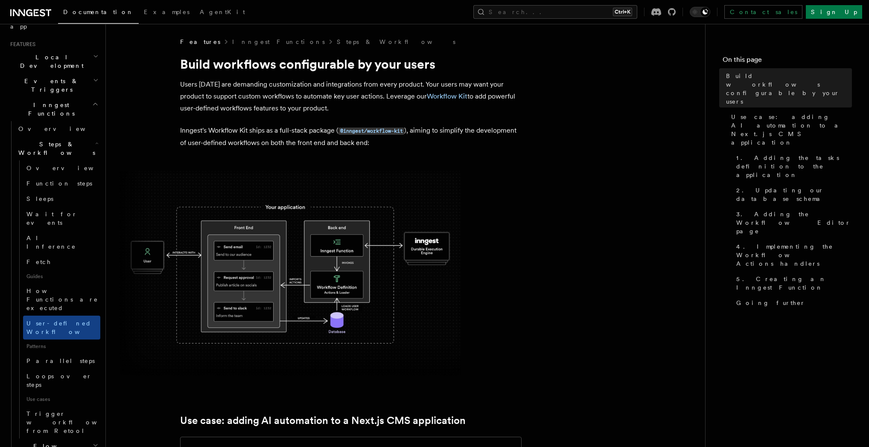
scroll to position [123, 0]
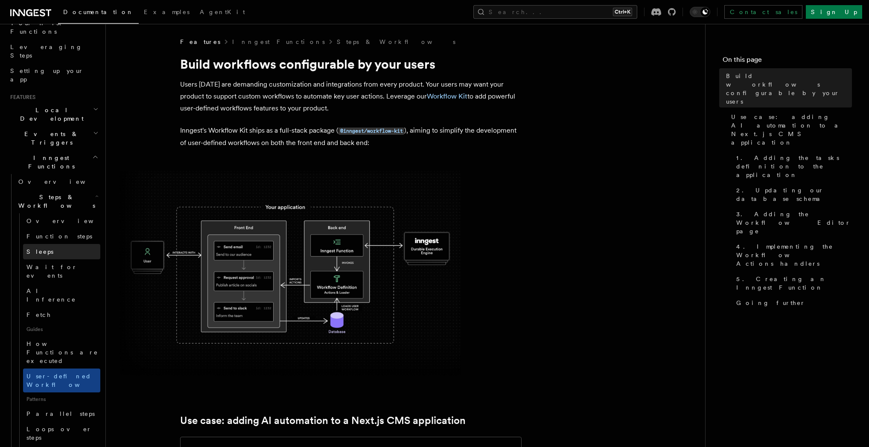
click at [45, 244] on link "Sleeps" at bounding box center [61, 251] width 77 height 15
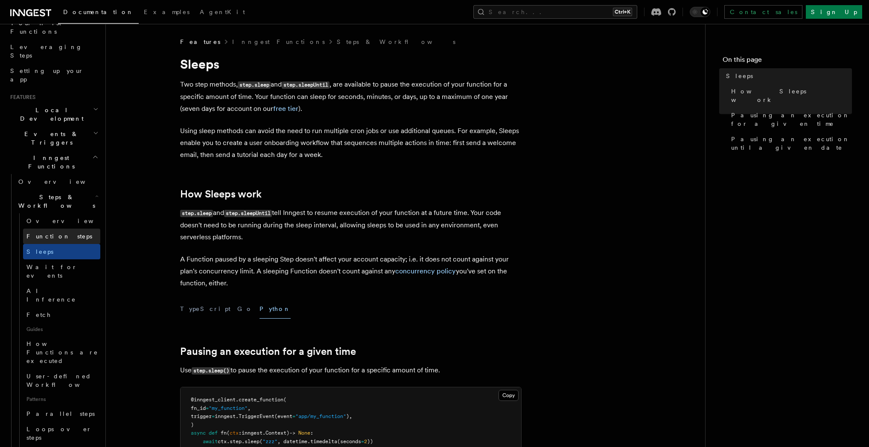
click at [50, 233] on span "Function steps" at bounding box center [59, 236] width 66 height 7
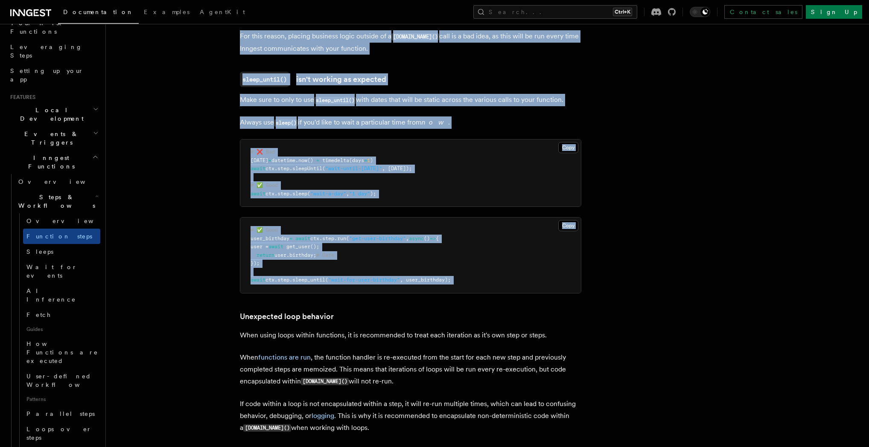
scroll to position [2213, 0]
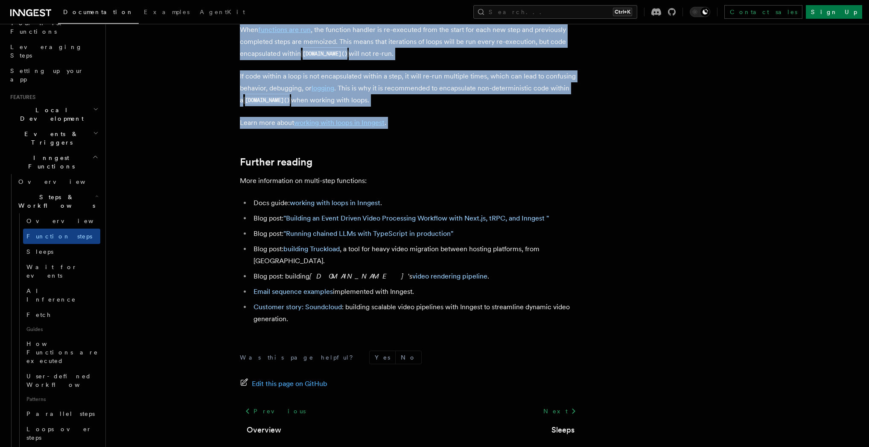
drag, startPoint x: 315, startPoint y: 109, endPoint x: 448, endPoint y: 135, distance: 135.7
copy article "Multi-Step Functions Use Inngest's multi-step functions to safely coordinate ev…"
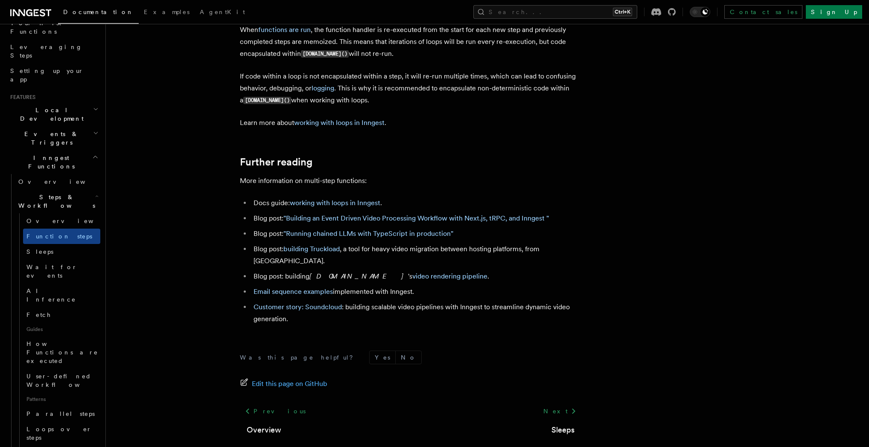
click at [469, 187] on p "More information on multi-step functions:" at bounding box center [410, 181] width 341 height 12
